Goal: Transaction & Acquisition: Download file/media

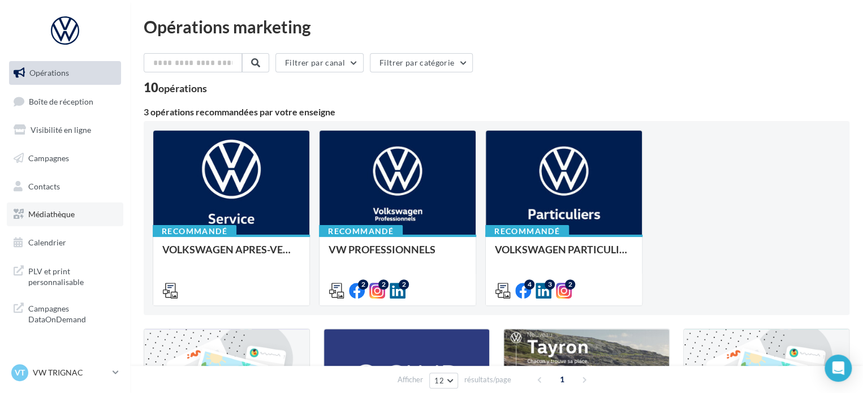
click at [76, 213] on link "Médiathèque" at bounding box center [65, 214] width 116 height 24
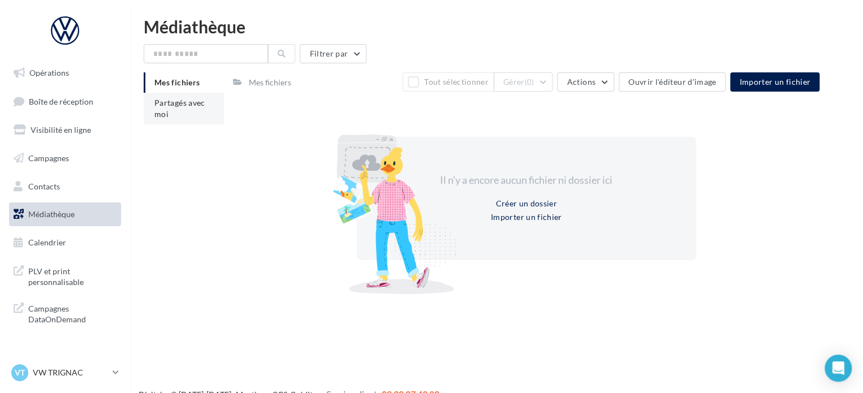
click at [182, 108] on li "Partagés avec moi" at bounding box center [184, 109] width 80 height 32
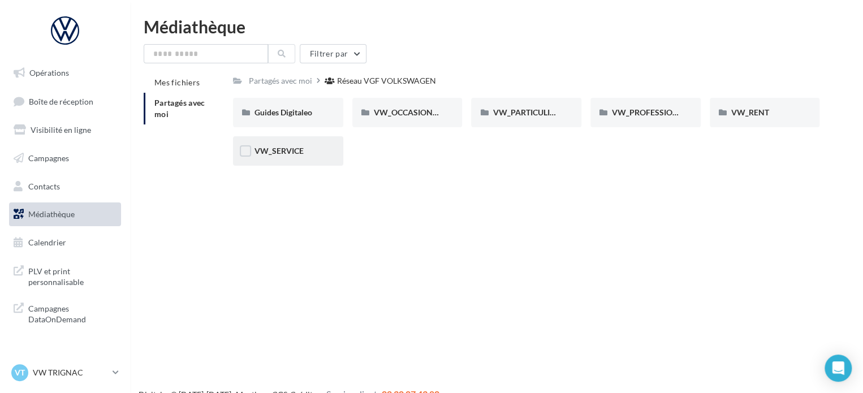
click at [278, 158] on div "VW_SERVICE" at bounding box center [288, 150] width 110 height 29
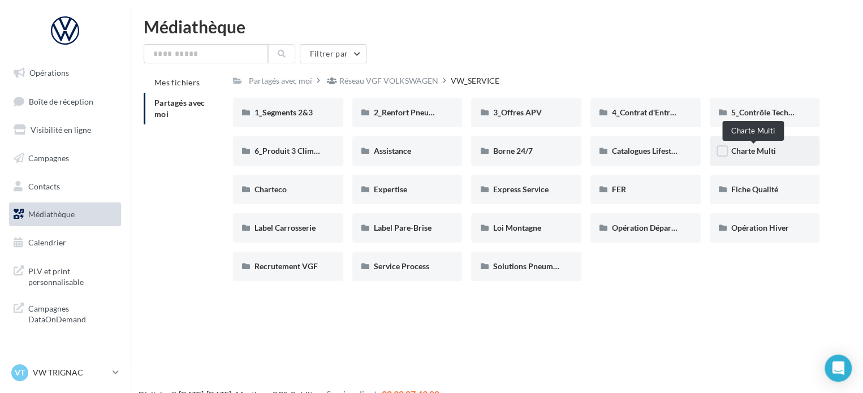
click at [770, 152] on span "Charte Multi" at bounding box center [753, 151] width 45 height 10
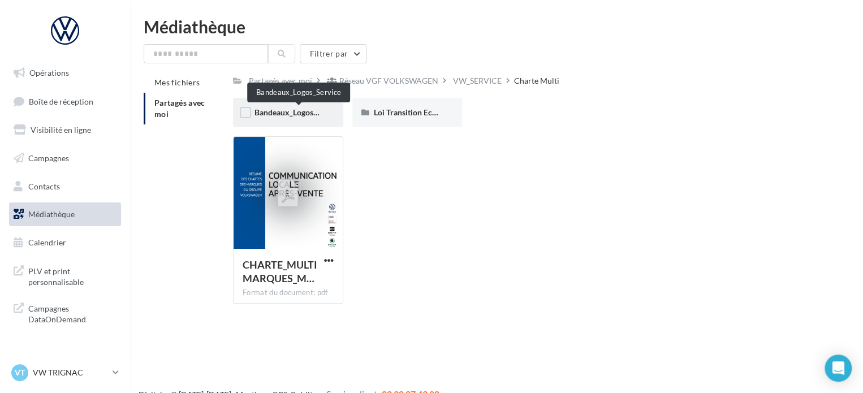
click at [269, 114] on span "Bandeaux_Logos_Service" at bounding box center [298, 112] width 88 height 10
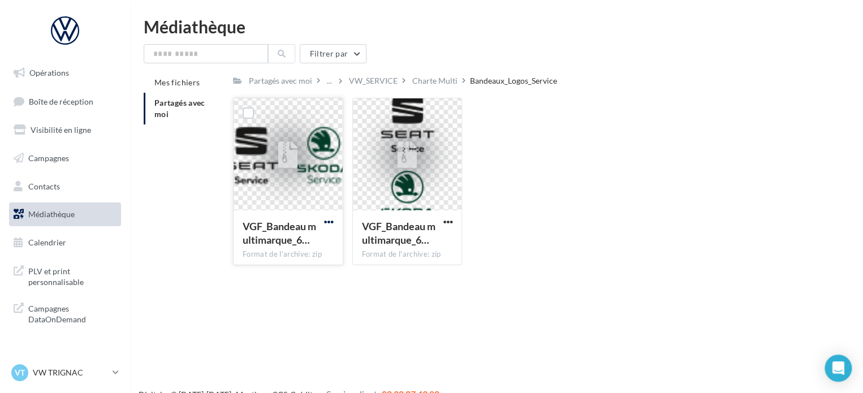
click at [332, 220] on span "button" at bounding box center [329, 222] width 10 height 10
click at [303, 246] on button "Télécharger" at bounding box center [279, 244] width 113 height 29
